Goal: Task Accomplishment & Management: Manage account settings

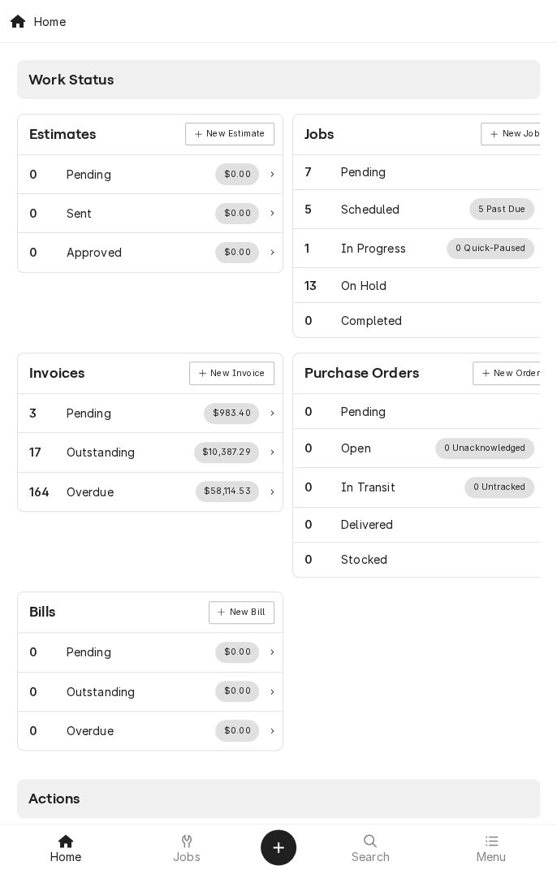
click at [202, 817] on div "Jobs" at bounding box center [187, 847] width 113 height 32
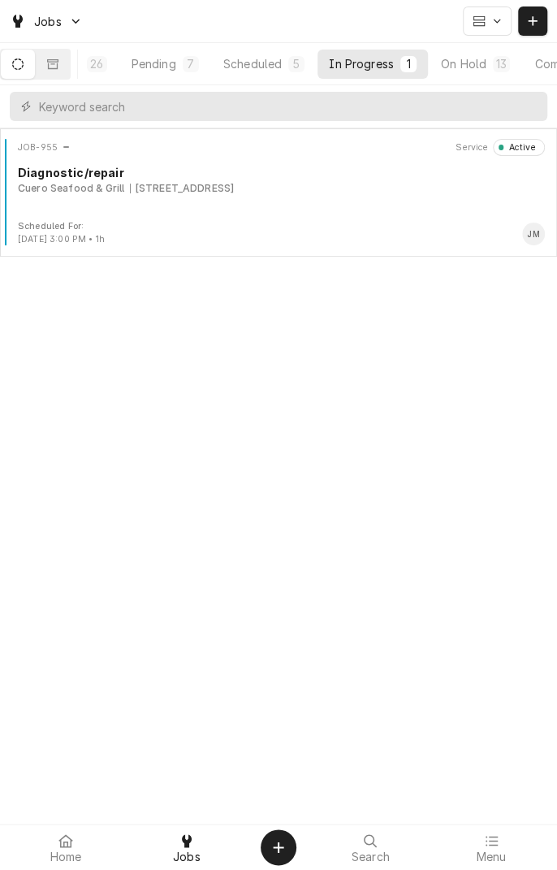
scroll to position [0, 154]
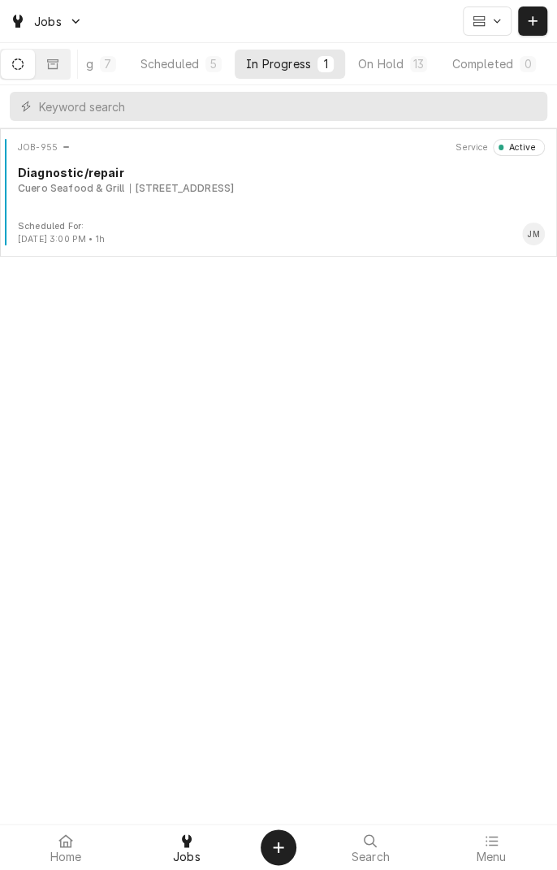
click at [388, 70] on div "On Hold" at bounding box center [380, 63] width 45 height 17
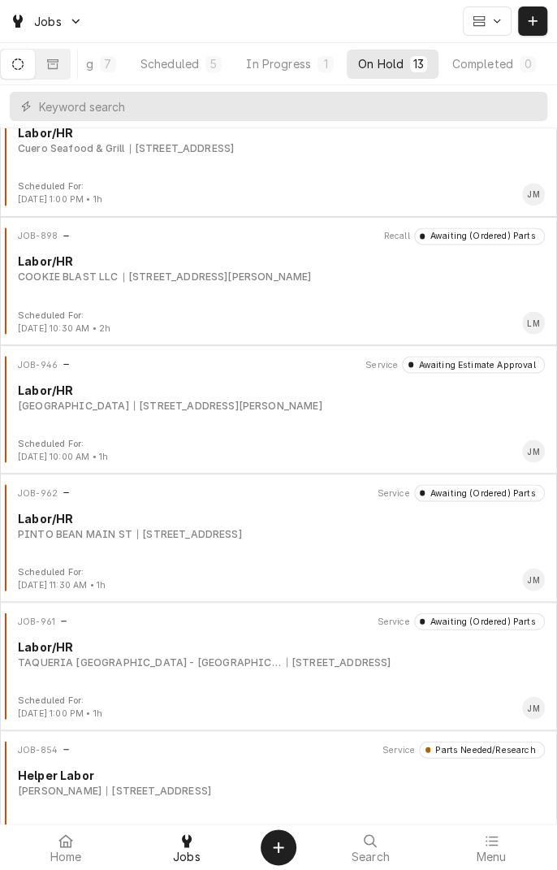
scroll to position [972, 0]
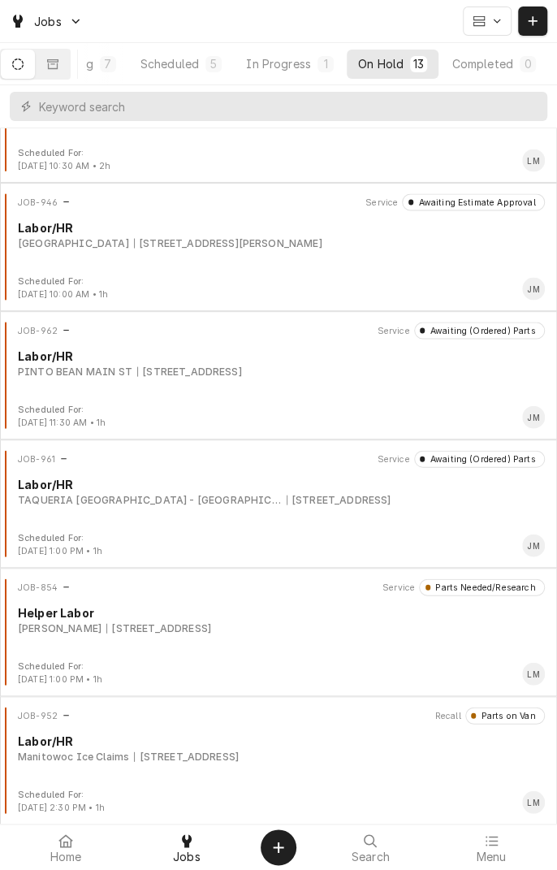
click at [186, 68] on div "Scheduled" at bounding box center [170, 63] width 58 height 17
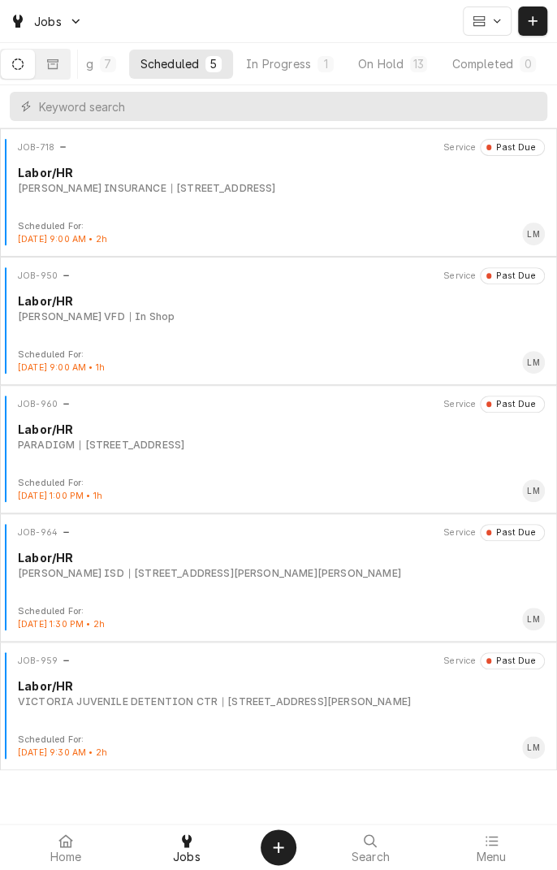
scroll to position [0, 0]
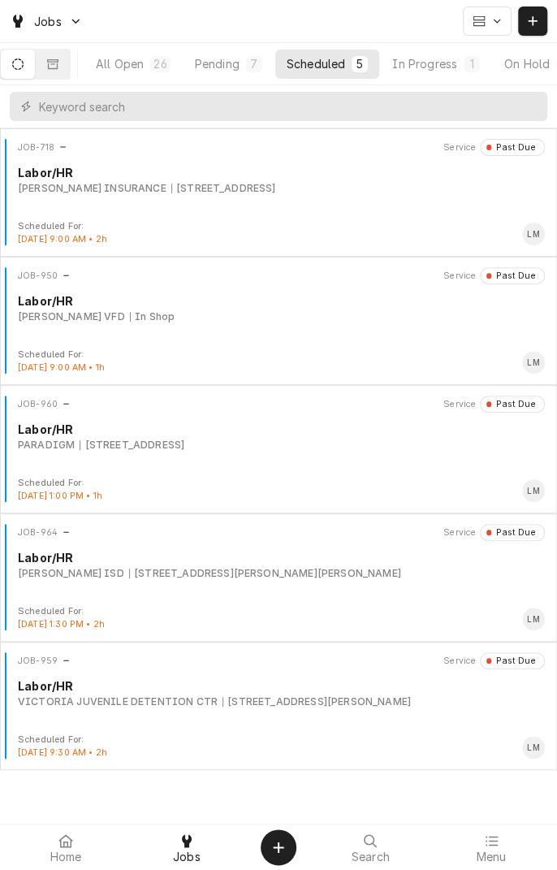
click at [132, 61] on div "All Open" at bounding box center [120, 63] width 48 height 17
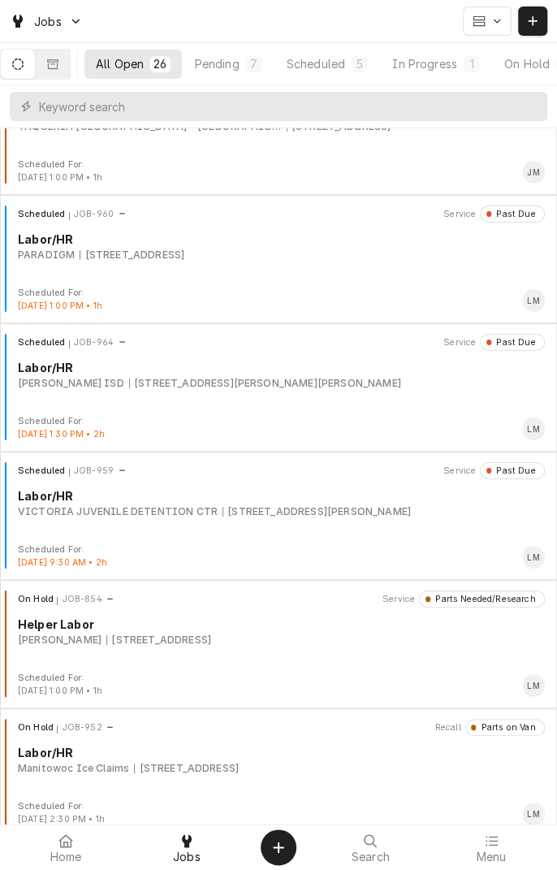
scroll to position [1732, 0]
click at [190, 513] on div "VICTORIA JUVENILE DETENTION CTR" at bounding box center [118, 510] width 200 height 15
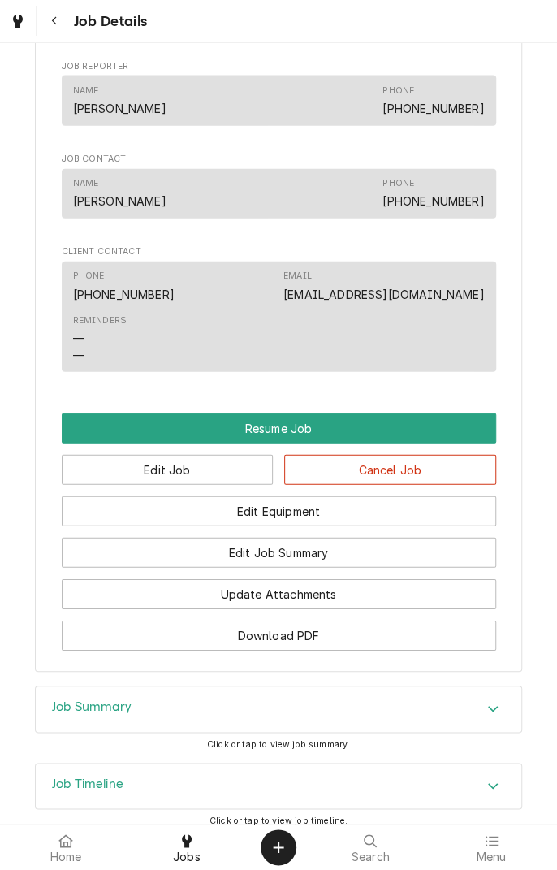
scroll to position [1193, 0]
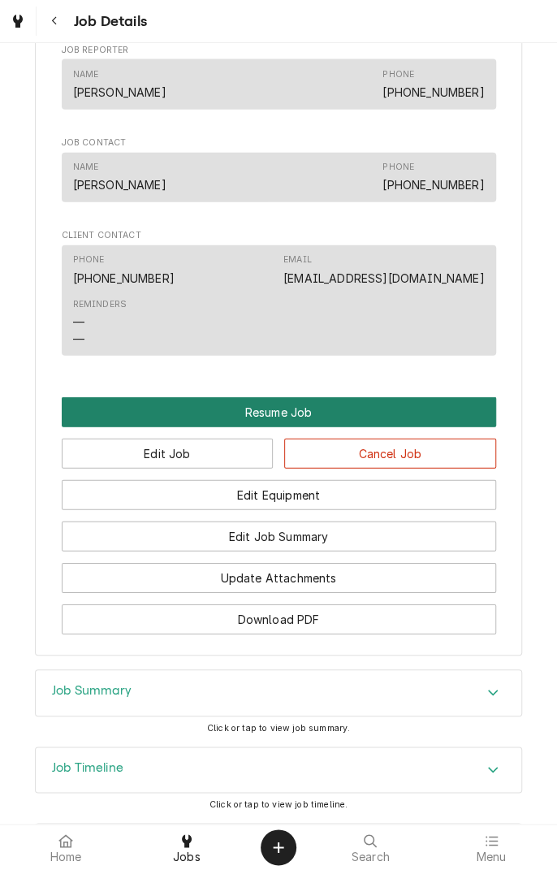
click at [281, 427] on button "Resume Job" at bounding box center [279, 412] width 435 height 30
